Goal: Task Accomplishment & Management: Manage account settings

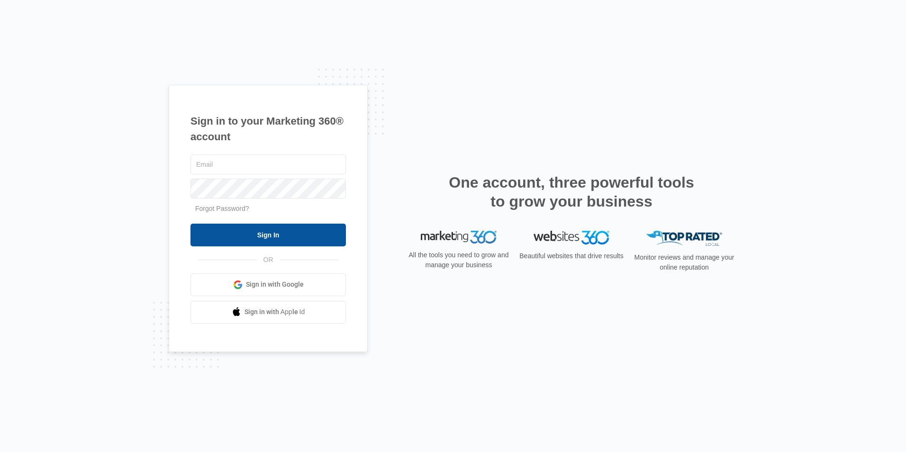
type input "travis@havencontractingar.com"
click at [242, 235] on input "Sign In" at bounding box center [268, 235] width 155 height 23
